Goal: Find contact information: Find contact information

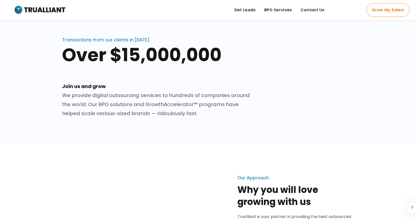
scroll to position [252, 0]
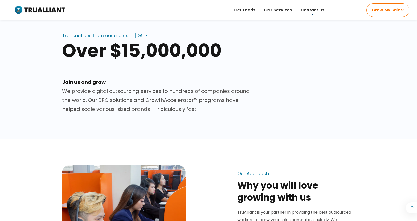
click at [312, 12] on span "Contact Us" at bounding box center [312, 10] width 24 height 8
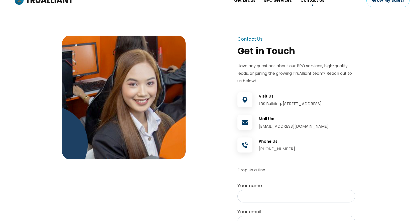
scroll to position [11, 0]
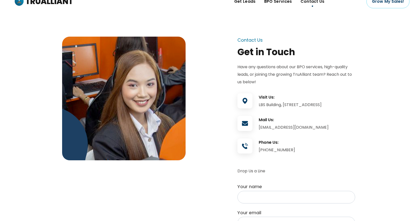
click at [96, 98] on img at bounding box center [123, 98] width 123 height 123
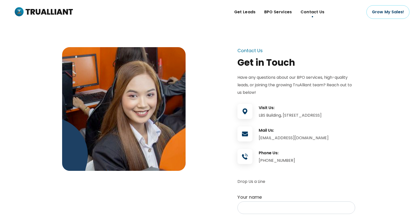
scroll to position [0, 0]
